Goal: Use online tool/utility: Utilize a website feature to perform a specific function

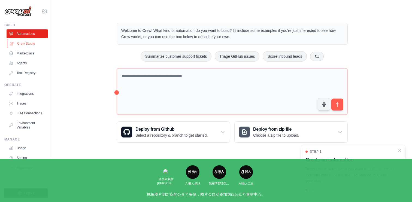
click at [20, 46] on link "Crew Studio" at bounding box center [27, 43] width 41 height 9
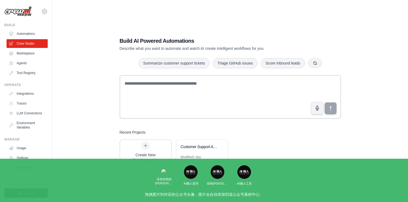
scroll to position [4, 0]
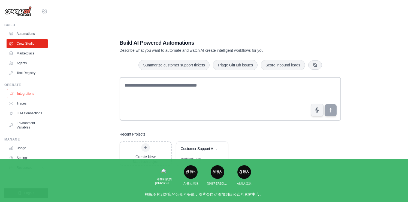
click at [24, 96] on link "Integrations" at bounding box center [27, 93] width 41 height 9
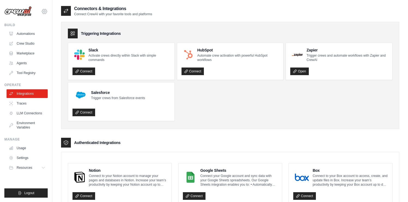
click at [44, 13] on icon at bounding box center [44, 11] width 7 height 7
click at [39, 37] on link "Settings" at bounding box center [44, 37] width 48 height 10
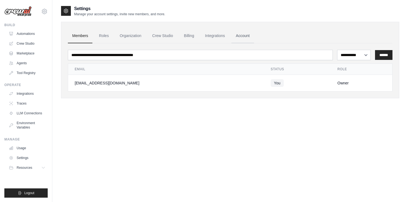
click at [242, 35] on link "Account" at bounding box center [242, 36] width 23 height 15
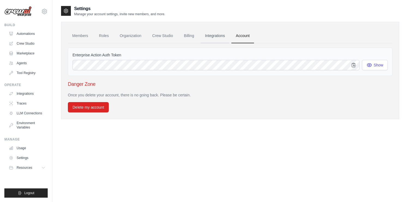
click at [223, 36] on link "Integrations" at bounding box center [215, 36] width 29 height 15
click at [192, 37] on link "Billing" at bounding box center [189, 36] width 19 height 15
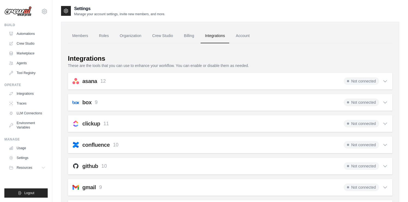
click at [174, 37] on link "Crew Studio" at bounding box center [162, 36] width 29 height 15
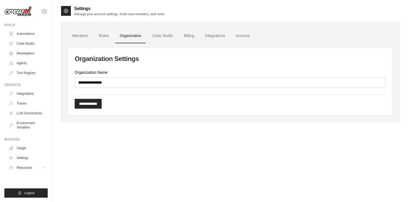
click at [107, 37] on link "Roles" at bounding box center [104, 36] width 19 height 15
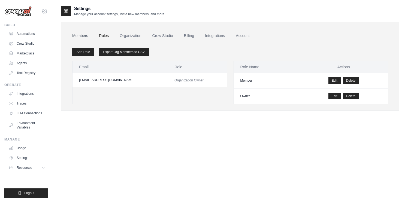
click at [77, 38] on link "Members" at bounding box center [80, 36] width 25 height 15
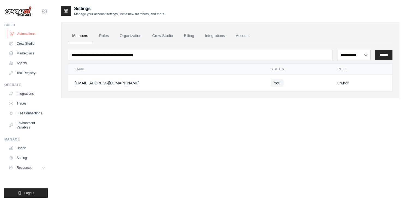
click at [32, 36] on link "Automations" at bounding box center [27, 33] width 41 height 9
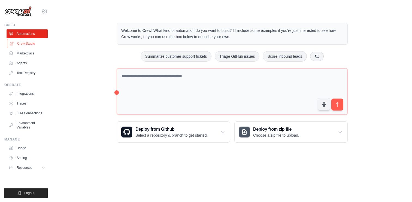
click at [28, 46] on link "Crew Studio" at bounding box center [27, 43] width 41 height 9
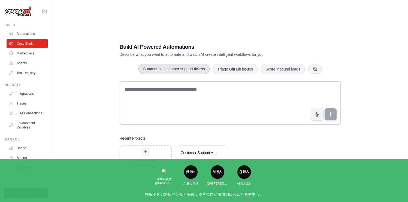
click at [171, 71] on button "Summarize customer support tickets" at bounding box center [173, 69] width 71 height 10
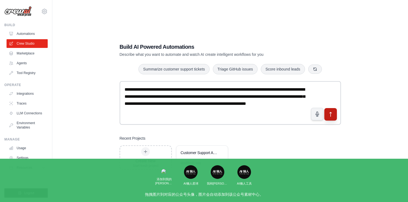
click at [327, 112] on button "submit" at bounding box center [330, 114] width 13 height 13
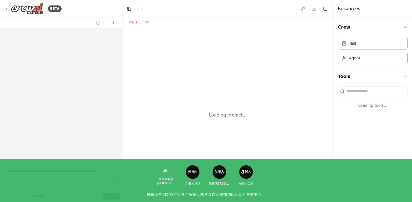
select select "****"
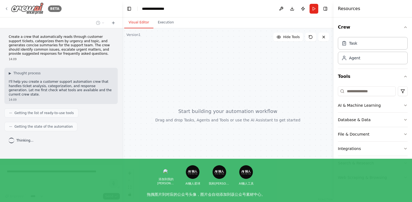
click at [7, 8] on icon at bounding box center [6, 9] width 4 height 4
